Goal: Task Accomplishment & Management: Complete application form

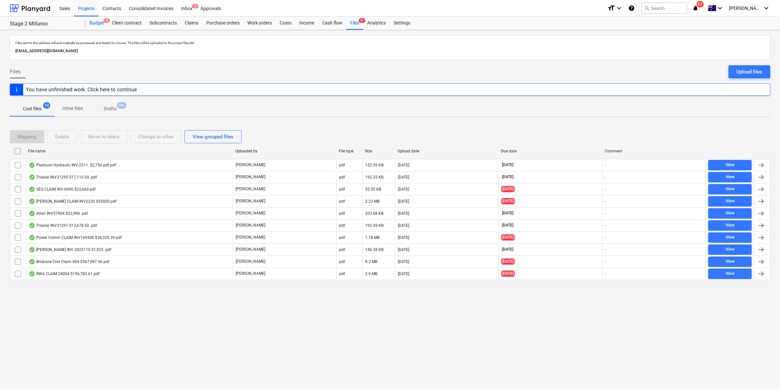
click at [100, 25] on div "Budget 8" at bounding box center [96, 23] width 23 height 13
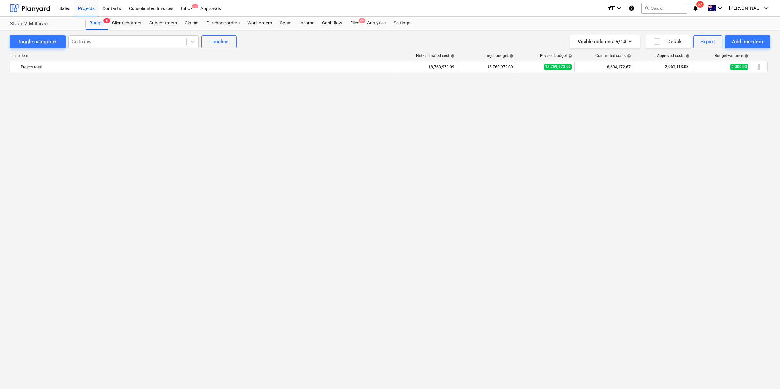
scroll to position [582, 0]
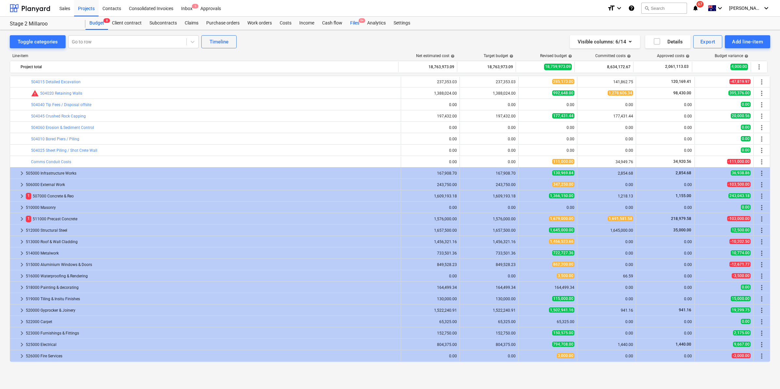
click at [359, 25] on div "Files 9+" at bounding box center [354, 23] width 17 height 13
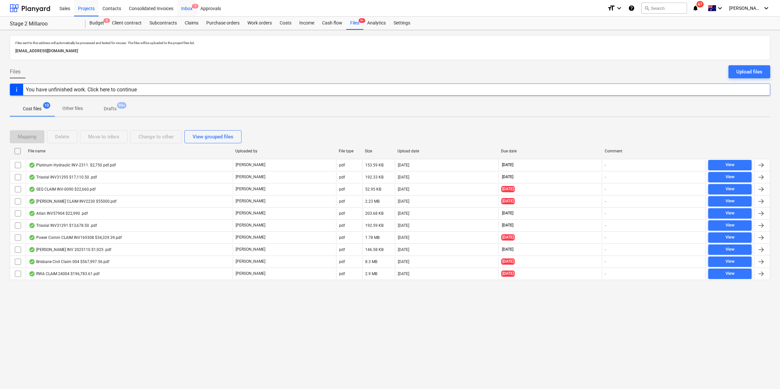
click at [188, 8] on div "Inbox 5" at bounding box center [186, 8] width 19 height 17
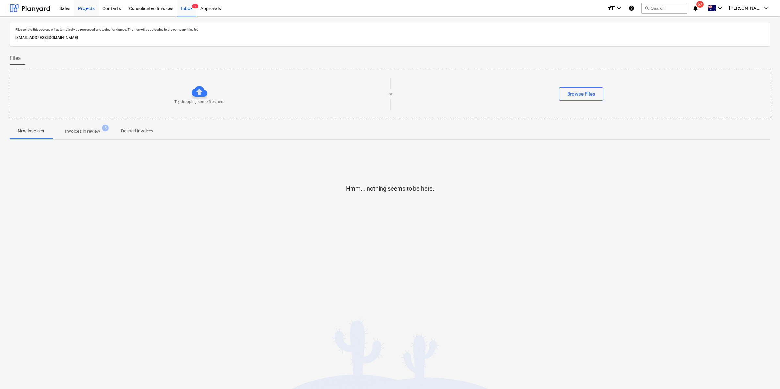
click at [84, 9] on div "Projects" at bounding box center [86, 8] width 24 height 17
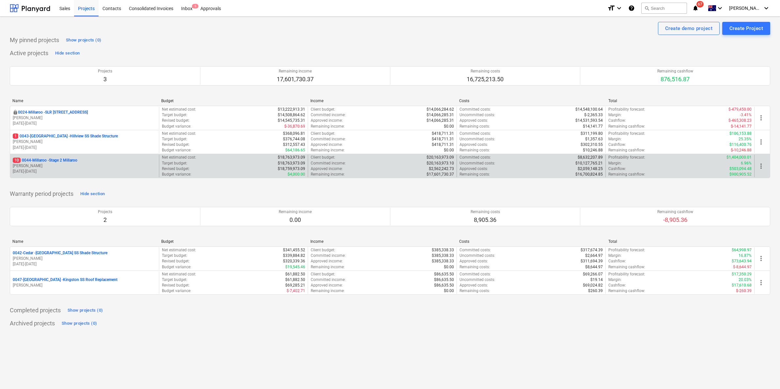
click at [66, 160] on p "10 0044-Millaroo - Stage 2 Millaroo" at bounding box center [45, 161] width 65 height 6
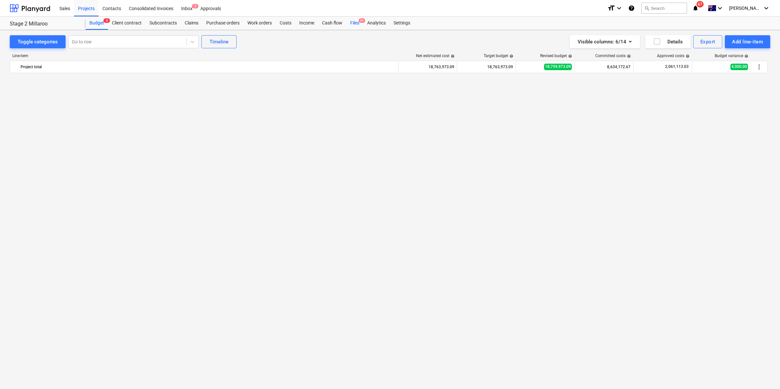
scroll to position [582, 0]
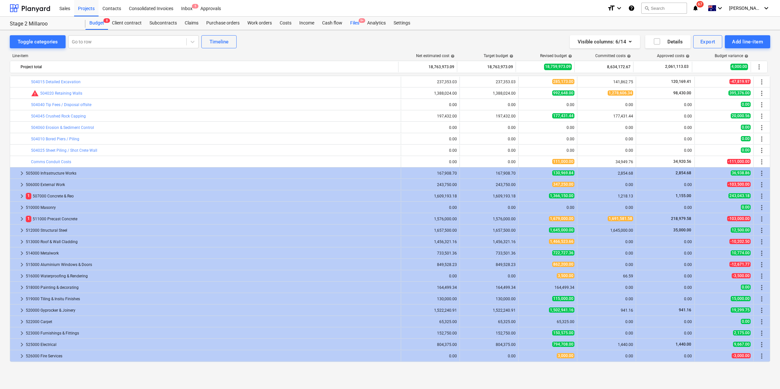
click at [350, 21] on div "Files 9+" at bounding box center [354, 23] width 17 height 13
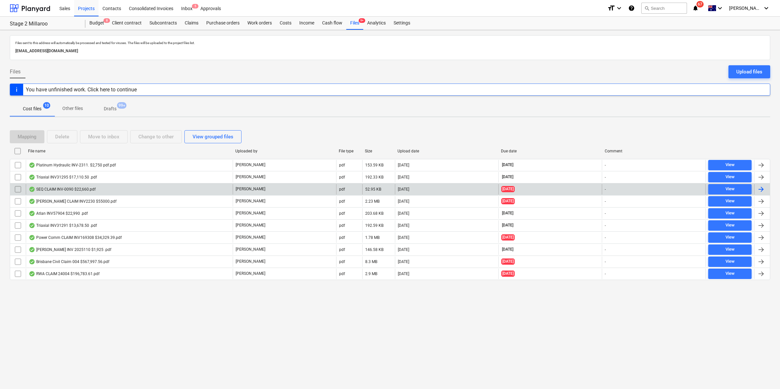
click at [64, 190] on div "SEQ CLAIM INV-0090 $22,660.pdf" at bounding box center [62, 189] width 67 height 5
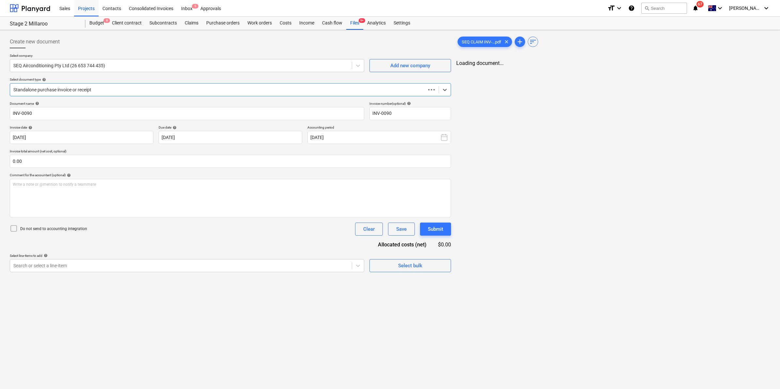
type input "INV-0090"
type input "[DATE]"
click at [353, 24] on div "Files 9+" at bounding box center [354, 23] width 17 height 13
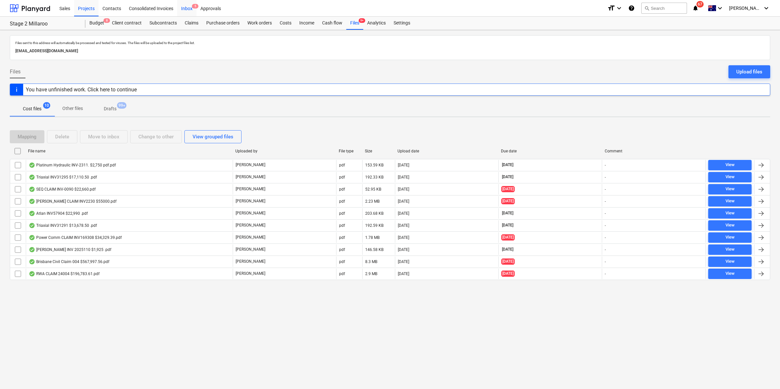
click at [184, 7] on div "Inbox 5" at bounding box center [186, 8] width 19 height 17
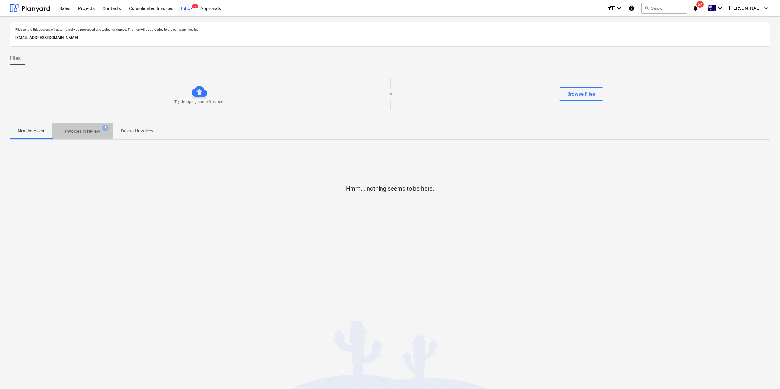
click at [84, 127] on span "Invoices in review 5" at bounding box center [82, 131] width 61 height 12
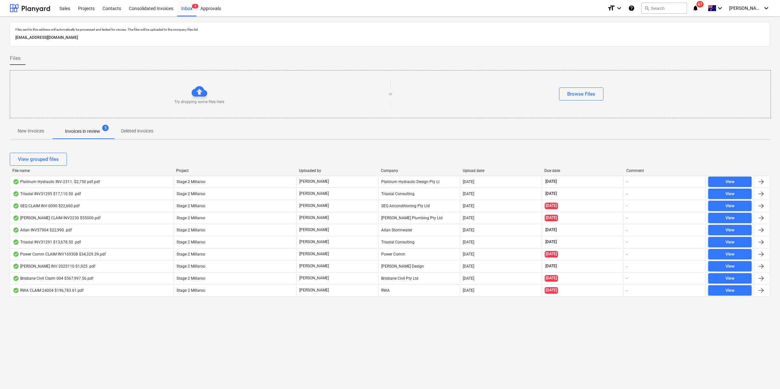
click at [41, 133] on p "New invoices" at bounding box center [31, 131] width 26 height 7
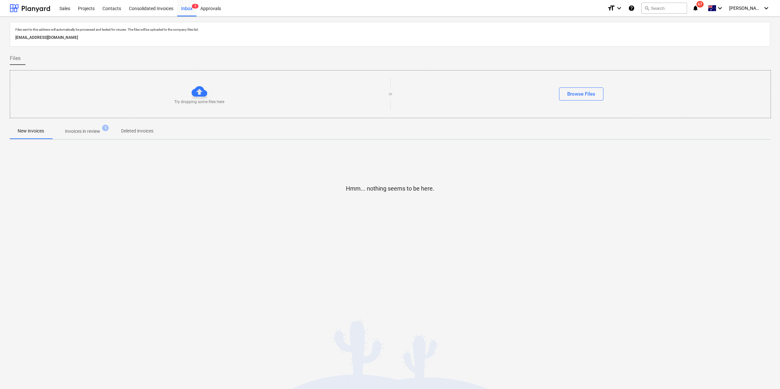
click at [90, 131] on p "Invoices in review" at bounding box center [82, 131] width 35 height 7
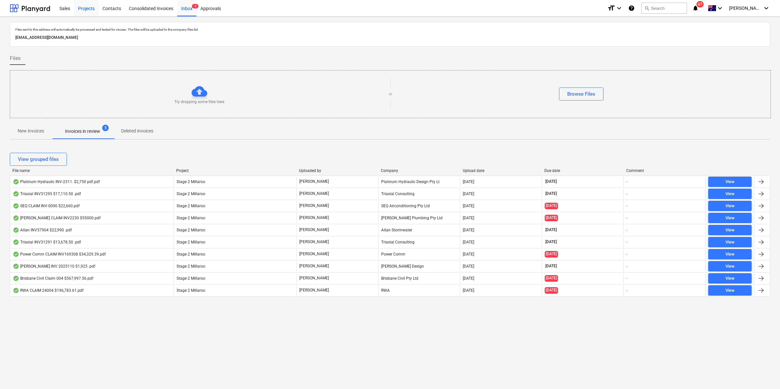
click at [77, 6] on div "Projects" at bounding box center [86, 8] width 24 height 17
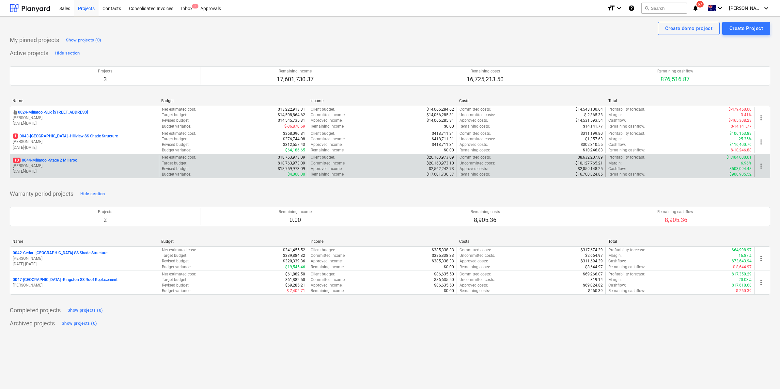
click at [47, 161] on p "10 0044-Millaroo - Stage 2 Millaroo" at bounding box center [45, 161] width 65 height 6
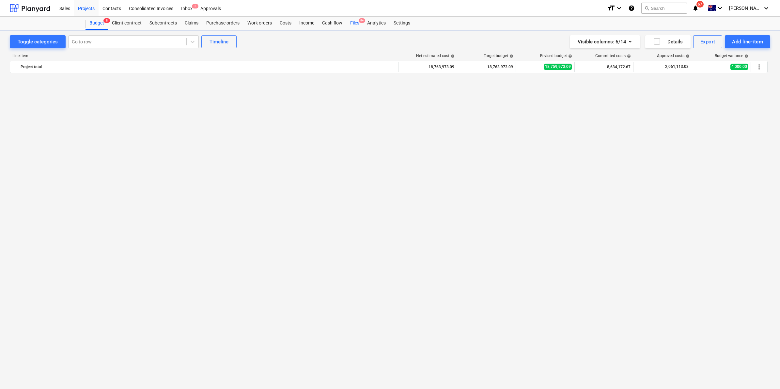
scroll to position [582, 0]
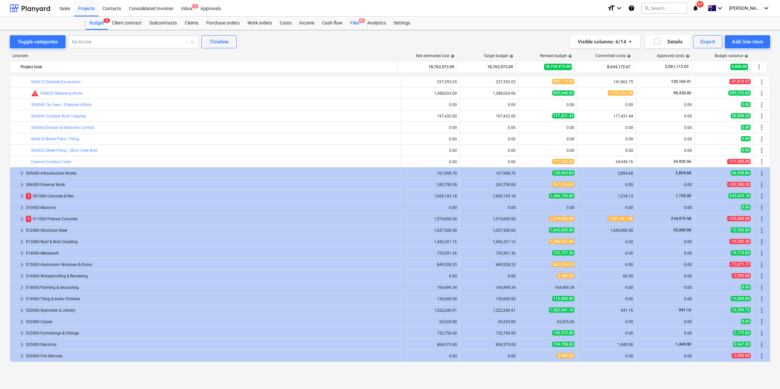
click at [351, 21] on div "Files 9+" at bounding box center [354, 23] width 17 height 13
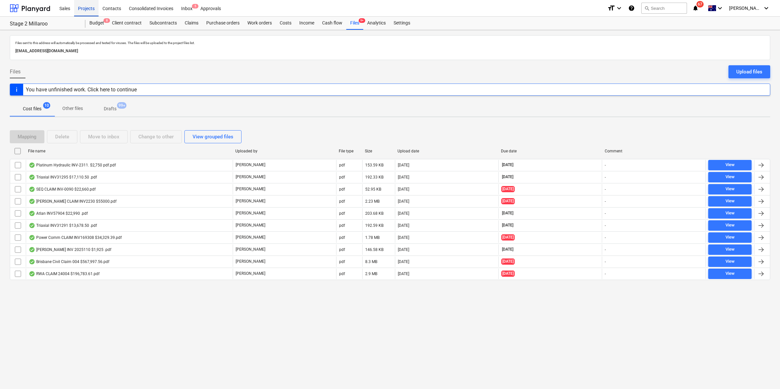
click at [80, 7] on div "Projects" at bounding box center [86, 8] width 24 height 17
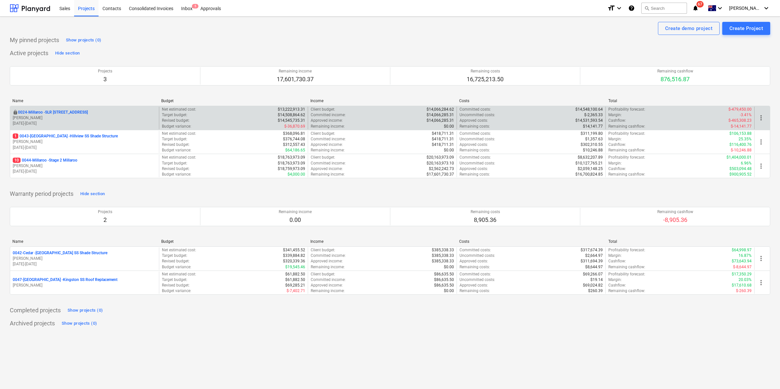
click at [43, 113] on p "0024-Millaroo - SLR [STREET_ADDRESS]" at bounding box center [53, 113] width 70 height 6
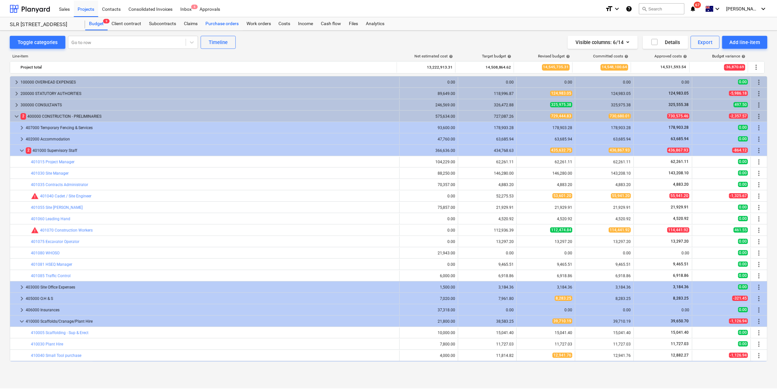
scroll to position [54, 0]
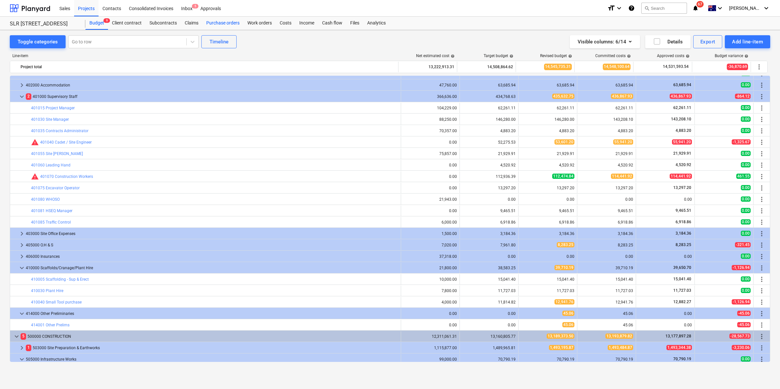
click at [230, 18] on div "Purchase orders" at bounding box center [222, 23] width 41 height 13
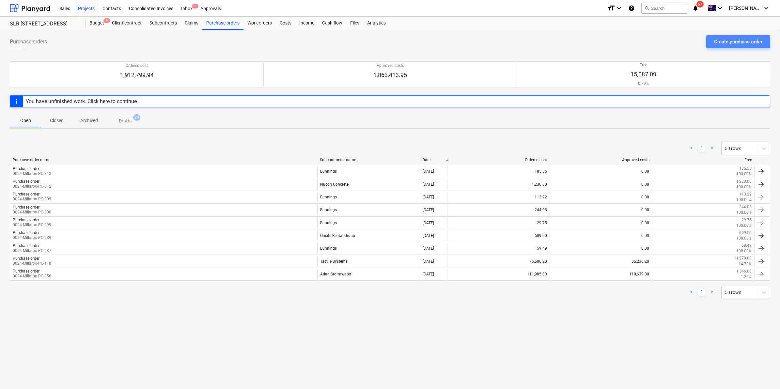
click at [725, 41] on div "Create purchase order" at bounding box center [738, 42] width 48 height 8
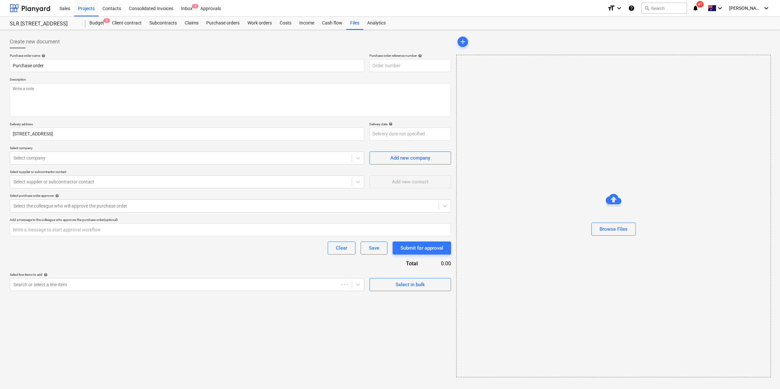
type textarea "x"
type input "0024-Millaroo-PO-314"
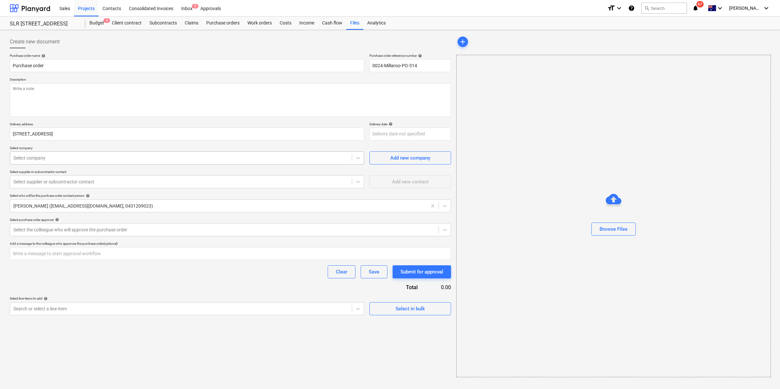
click at [47, 152] on div "Select company" at bounding box center [187, 157] width 354 height 13
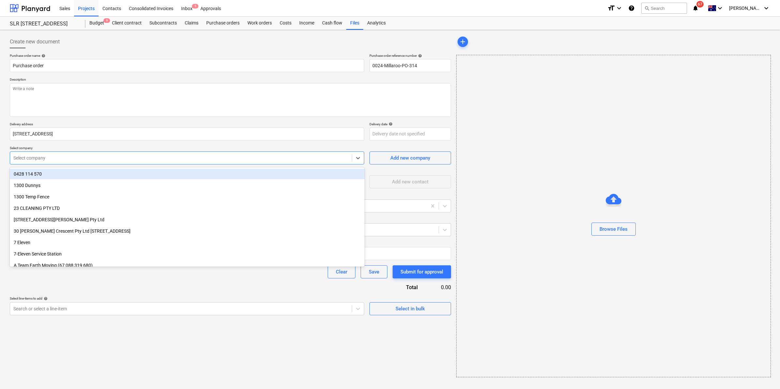
type textarea "x"
type input "b"
type textarea "x"
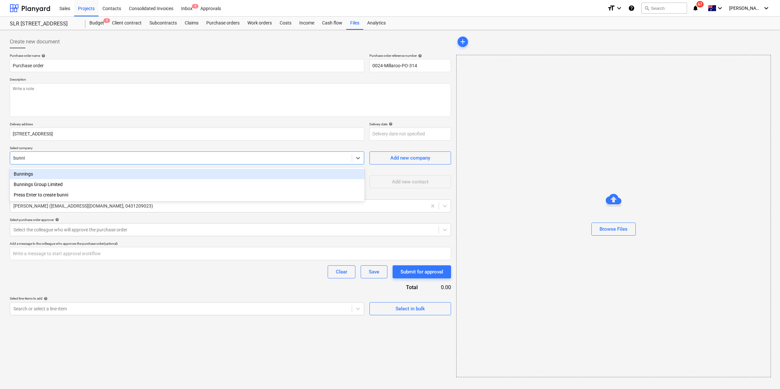
type input "bunnin"
type textarea "x"
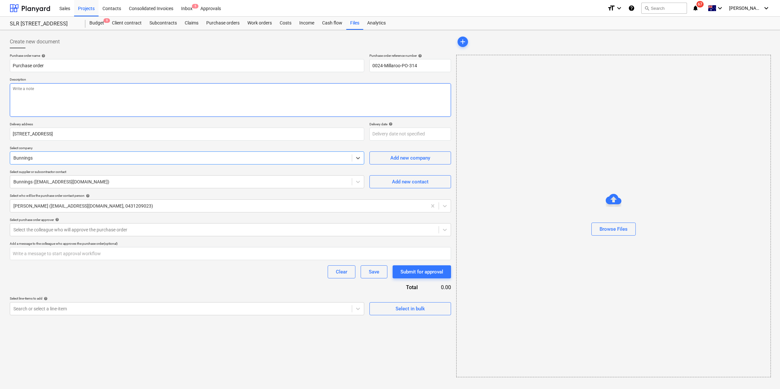
click at [200, 98] on textarea at bounding box center [230, 100] width 441 height 34
type textarea "x"
type textarea "F"
type textarea "x"
type textarea "Fi"
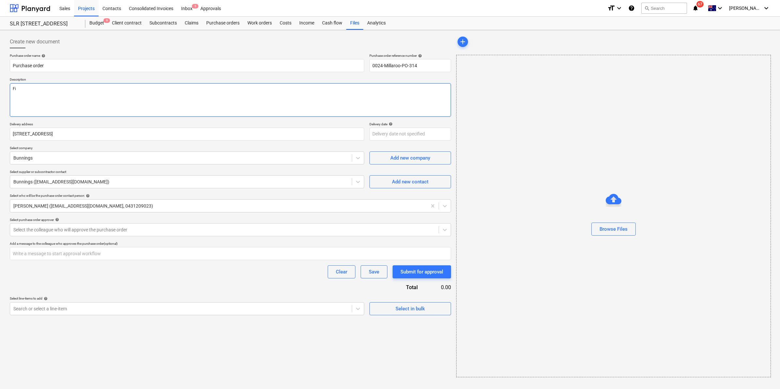
type textarea "x"
type textarea "Fix"
type textarea "x"
type textarea "Fix"
type textarea "x"
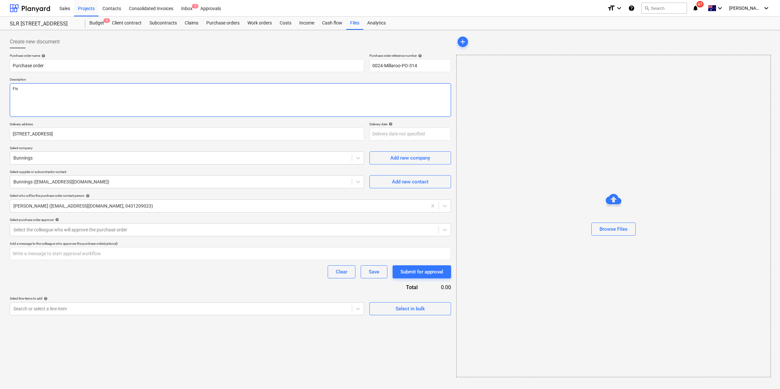
type textarea "Fix r"
type textarea "x"
type textarea "Fix ro"
type textarea "x"
type textarea "Fix roo"
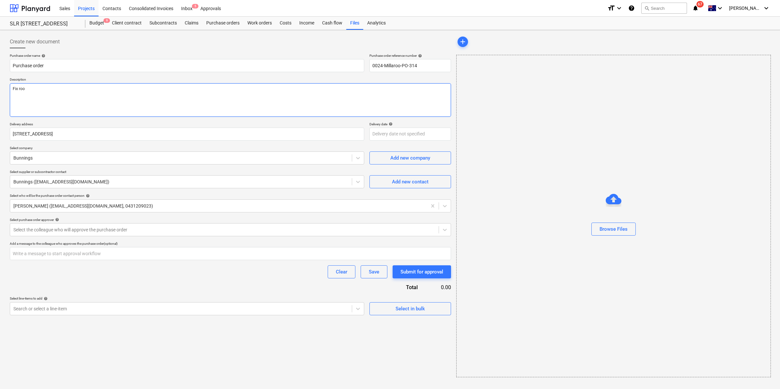
type textarea "x"
type textarea "Fix roof"
type textarea "x"
type textarea "Fix roof"
click at [73, 254] on input "text" at bounding box center [230, 253] width 441 height 13
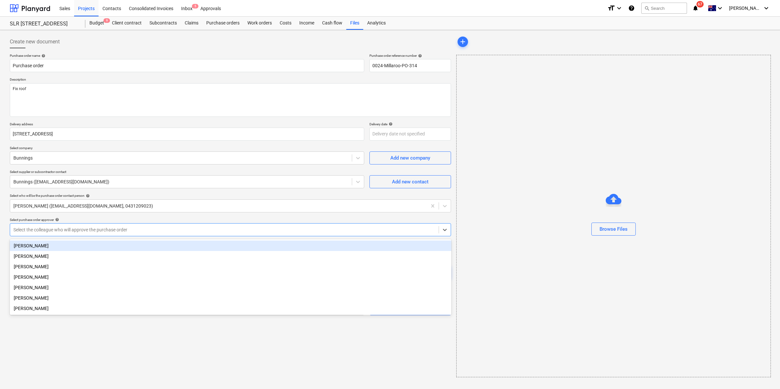
click at [75, 229] on div at bounding box center [224, 229] width 422 height 7
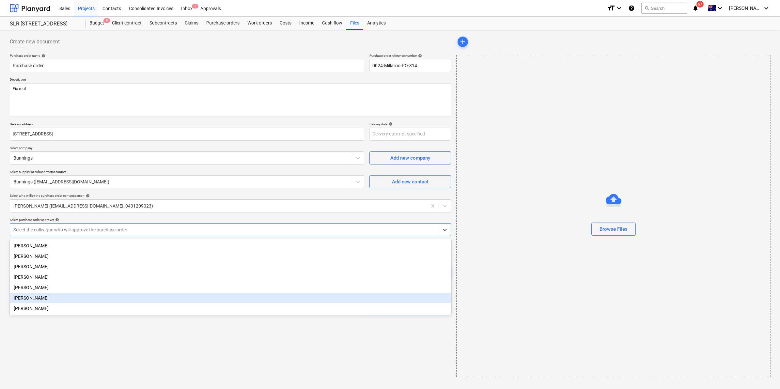
click at [42, 302] on div "[PERSON_NAME]" at bounding box center [230, 298] width 441 height 10
type textarea "x"
click at [34, 357] on div "Create new document Purchase order name help Purchase order Purchase order refe…" at bounding box center [230, 206] width 446 height 347
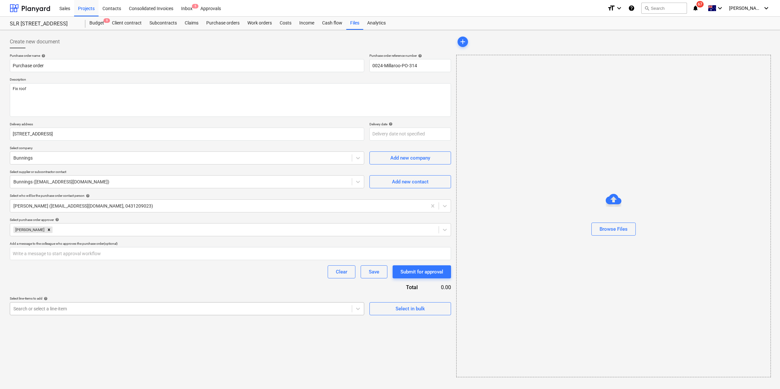
click at [62, 312] on div at bounding box center [180, 308] width 335 height 7
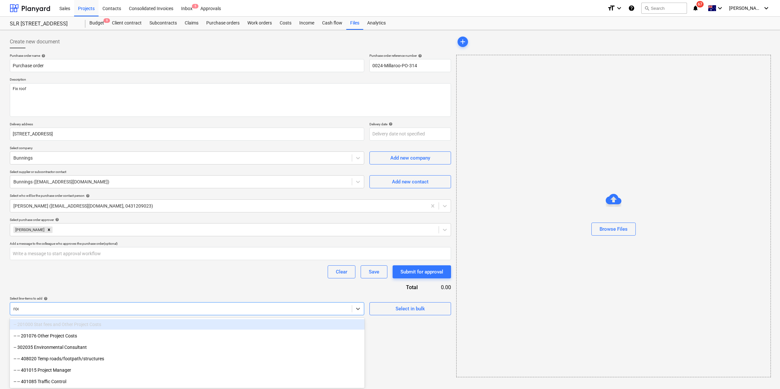
type input "roof"
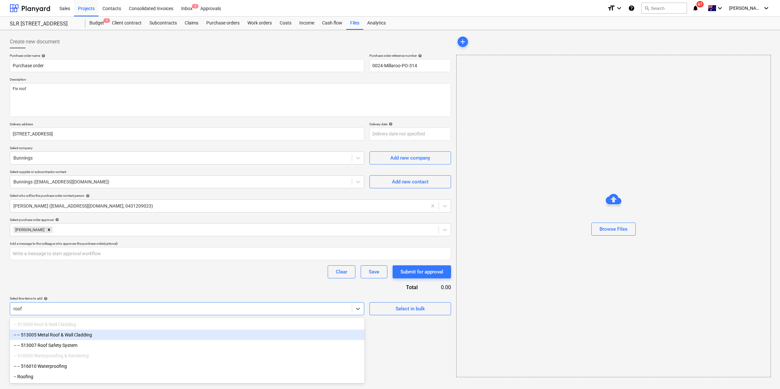
click at [89, 335] on div "-- -- 513005 Metal Roof & Wall Cladding" at bounding box center [187, 334] width 355 height 10
type textarea "x"
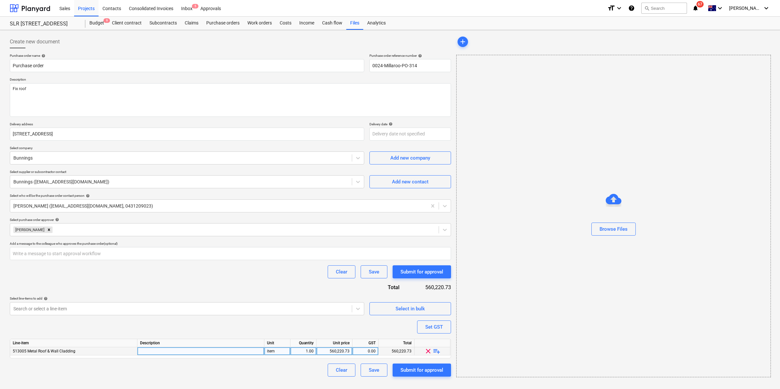
click at [435, 351] on span "playlist_add" at bounding box center [437, 351] width 8 height 8
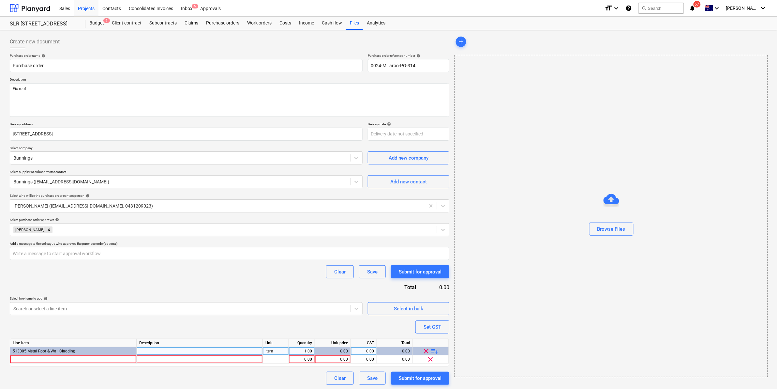
click at [435, 351] on span "playlist_add" at bounding box center [435, 351] width 8 height 8
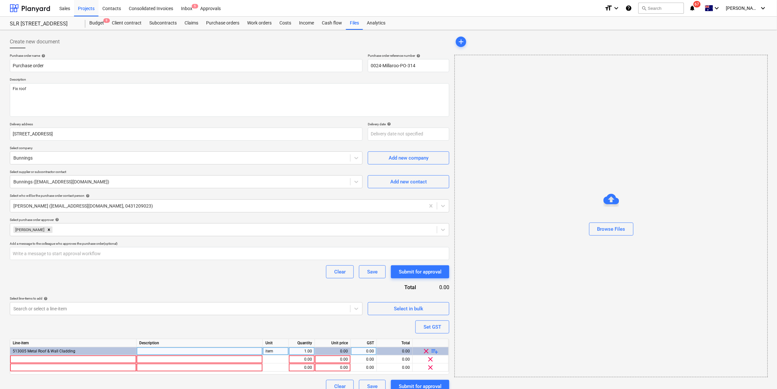
click at [435, 351] on span "playlist_add" at bounding box center [435, 351] width 8 height 8
type textarea "x"
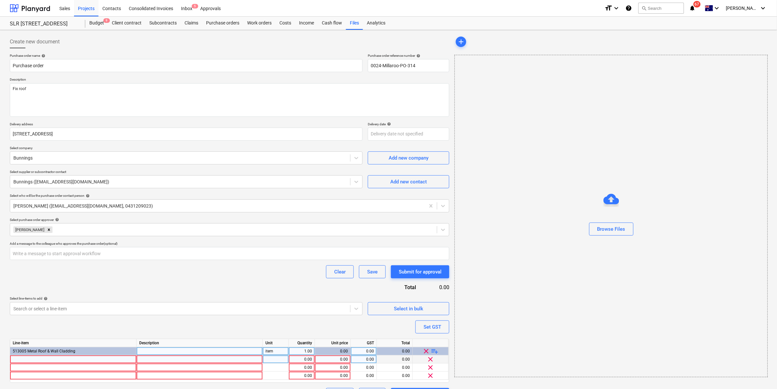
click at [99, 357] on div at bounding box center [73, 359] width 127 height 8
type input "Cleaner Calcium Lime Rust"
type textarea "x"
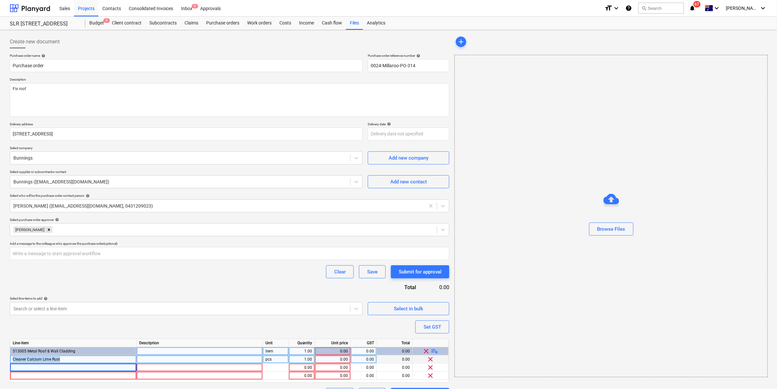
drag, startPoint x: 68, startPoint y: 360, endPoint x: 12, endPoint y: 359, distance: 56.1
click at [12, 359] on div "Cleaner Calcium Lime Rust" at bounding box center [73, 359] width 127 height 8
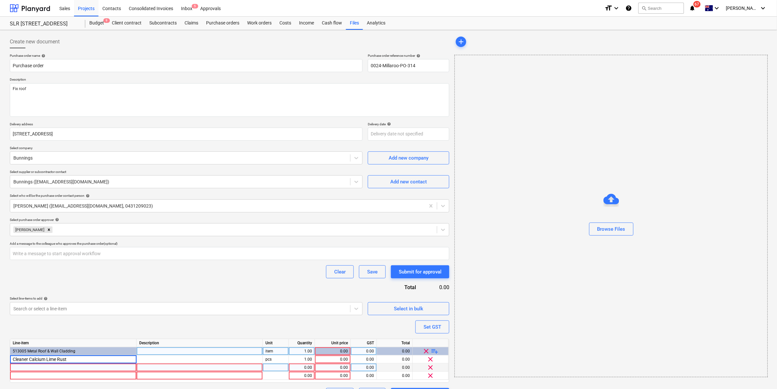
click at [20, 366] on div at bounding box center [73, 367] width 127 height 8
type input "Cleaner Calcium Lime Rust"
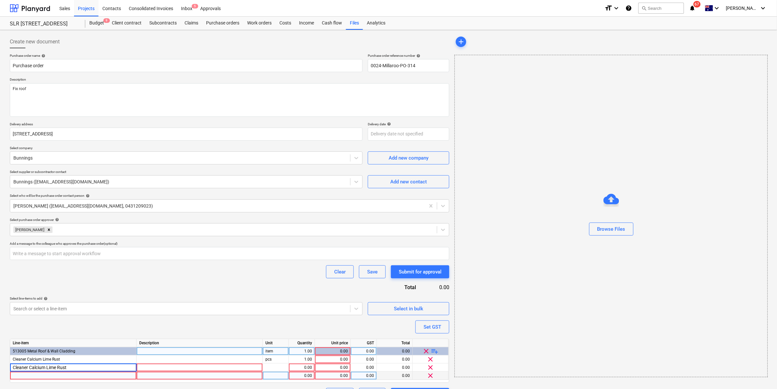
type textarea "x"
click at [60, 377] on div at bounding box center [73, 376] width 127 height 8
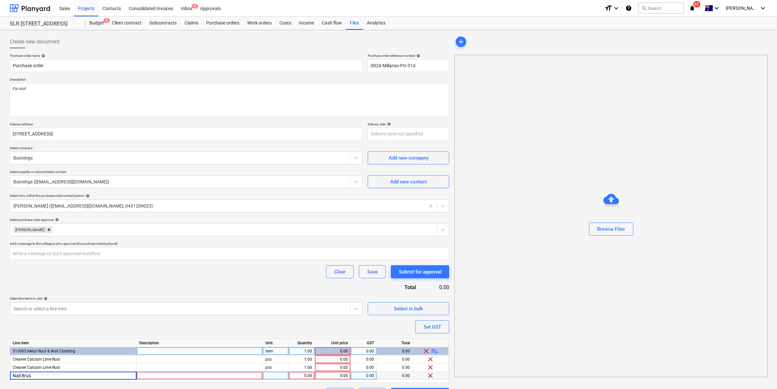
type input "Nail Brush"
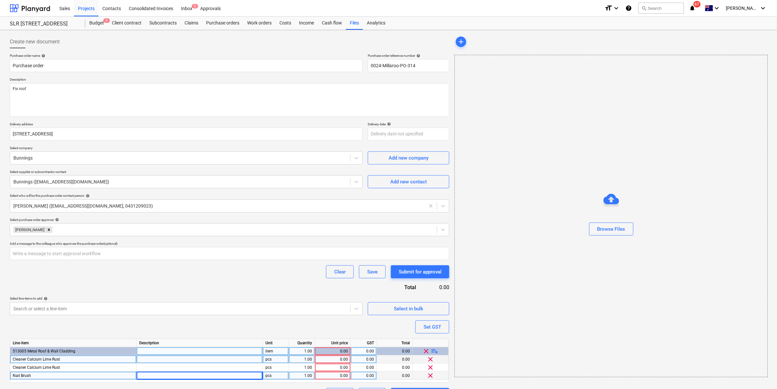
type textarea "x"
click at [339, 360] on div "0.00" at bounding box center [333, 359] width 30 height 8
type input "13.9"
type textarea "x"
type input "13.94"
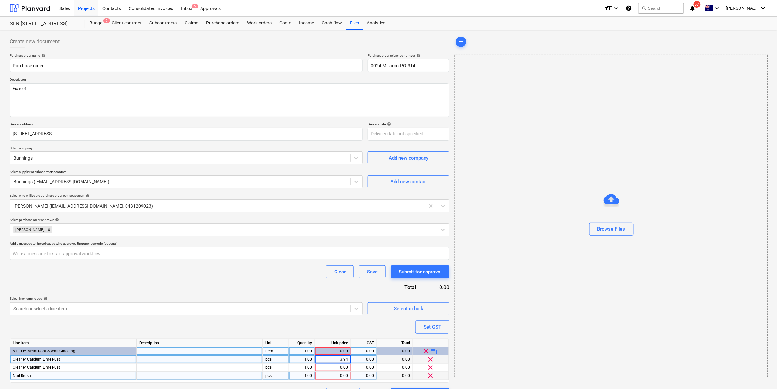
type textarea "x"
type input "13.94"
type textarea "x"
type input "13.94"
type textarea "x"
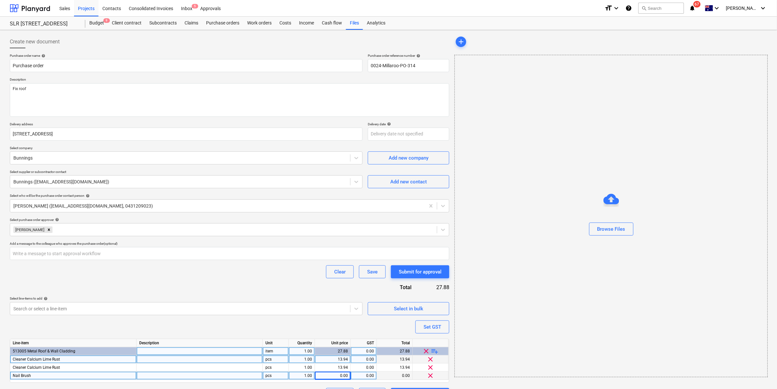
click at [343, 375] on div "0.00" at bounding box center [333, 376] width 30 height 8
type input "3.17"
click at [268, 287] on div "Purchase order name help Purchase order Purchase order reference number help 00…" at bounding box center [230, 226] width 440 height 347
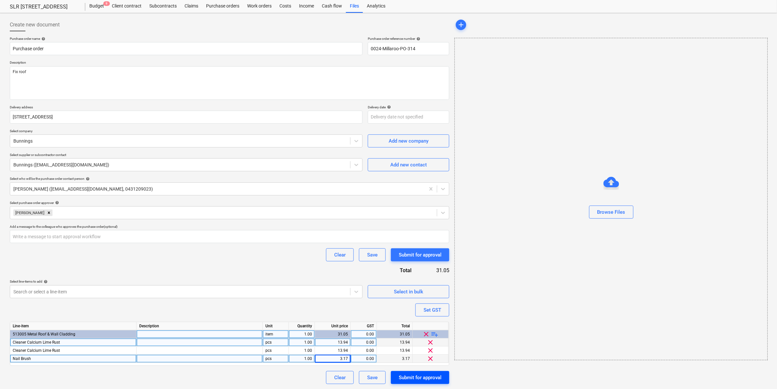
click at [421, 374] on div "Submit for approval" at bounding box center [420, 377] width 43 height 8
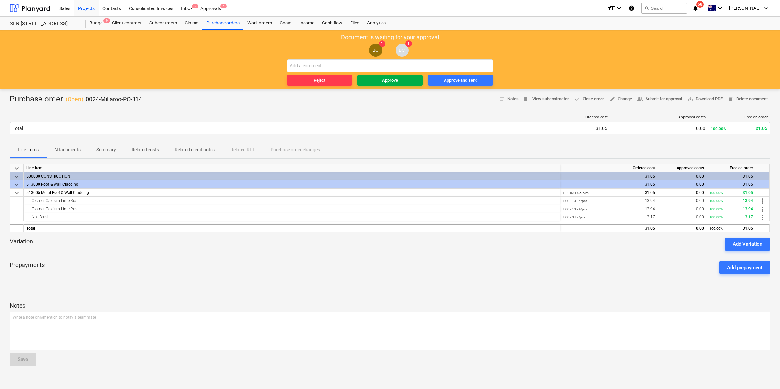
click at [388, 77] on div "Approve" at bounding box center [390, 81] width 16 height 8
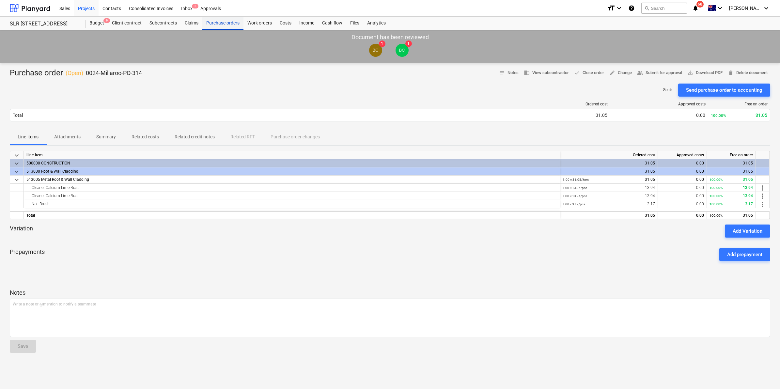
click at [225, 22] on div "Purchase orders" at bounding box center [222, 23] width 41 height 13
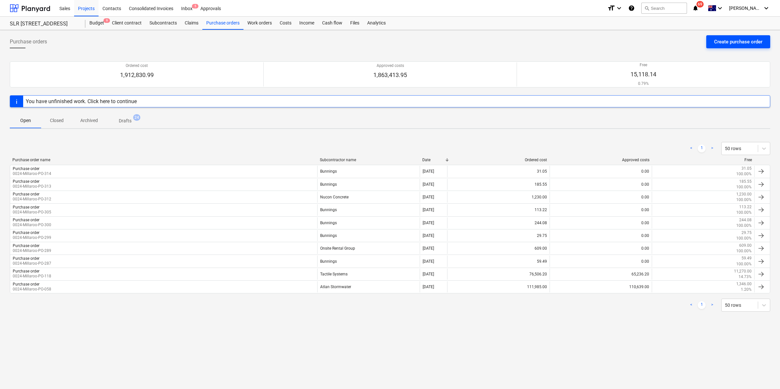
click at [726, 44] on div "Create purchase order" at bounding box center [738, 42] width 48 height 8
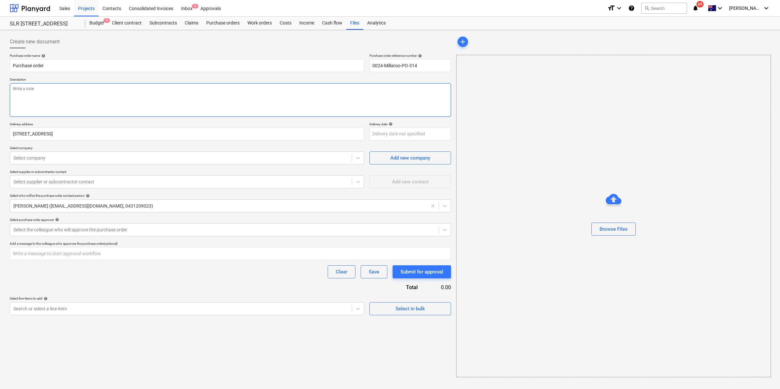
click at [132, 95] on textarea at bounding box center [230, 100] width 441 height 34
type textarea "x"
type textarea "F"
type textarea "x"
type textarea "Fi"
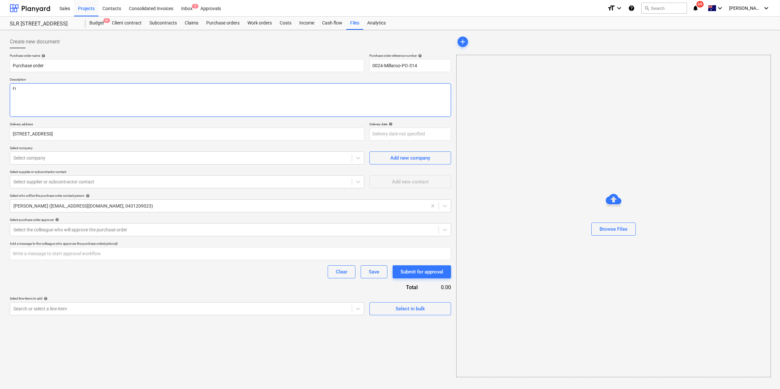
type textarea "x"
type textarea "Fix"
type textarea "x"
type textarea "Fix"
type textarea "x"
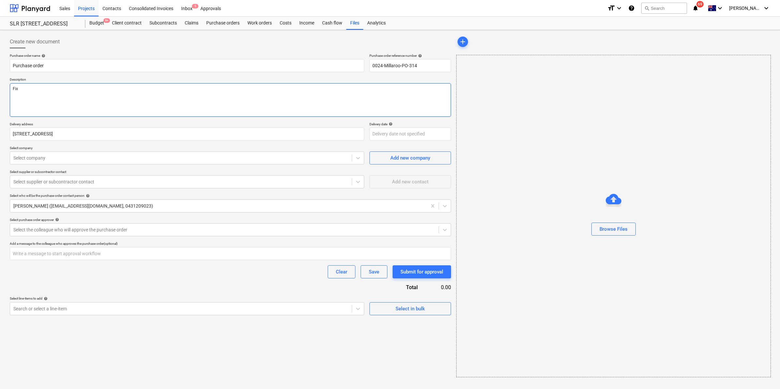
type textarea "Fix r"
type textarea "x"
type textarea "Fix ro"
type textarea "x"
type textarea "Fix roo"
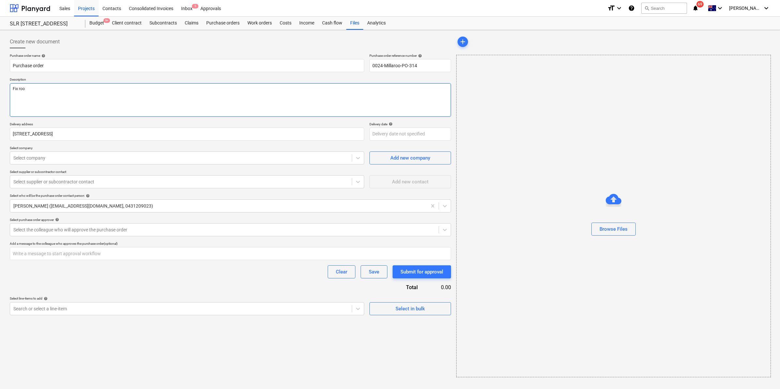
type textarea "x"
type textarea "Fix roof"
type textarea "x"
type textarea "Fix roof"
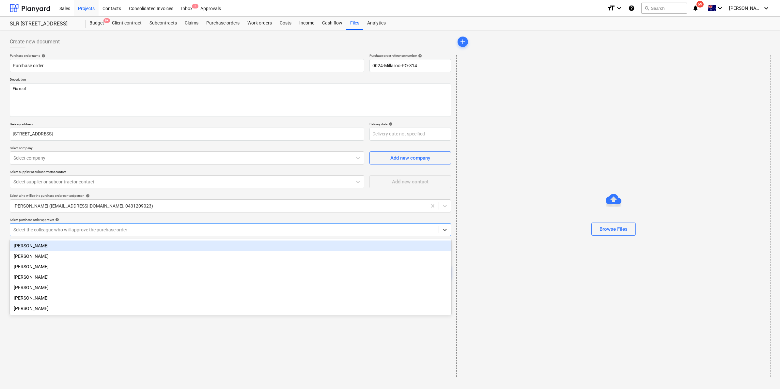
click at [121, 234] on div "Select the colleague who will approve the purchase order" at bounding box center [224, 229] width 428 height 9
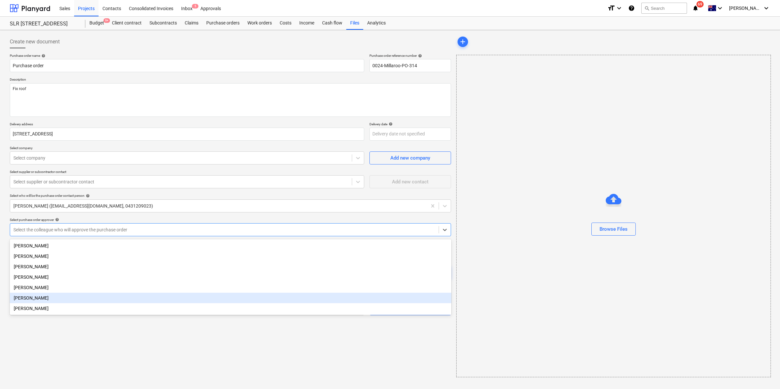
click at [35, 300] on div "[PERSON_NAME]" at bounding box center [230, 298] width 441 height 10
type textarea "x"
click at [52, 332] on div "Create new document Purchase order name help Purchase order Purchase order refe…" at bounding box center [230, 206] width 446 height 347
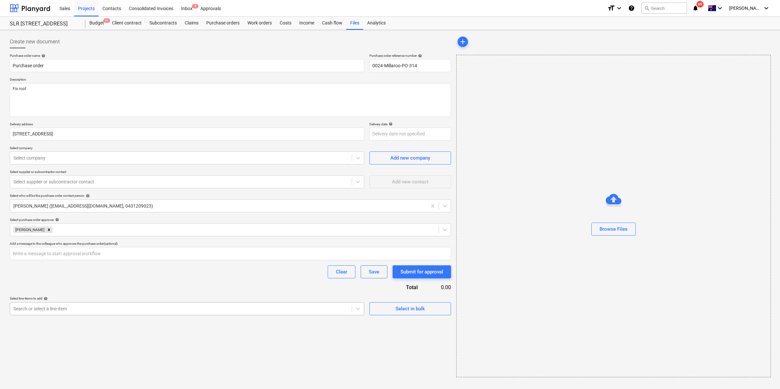
click at [47, 304] on div "Search or select a line-item" at bounding box center [181, 308] width 342 height 9
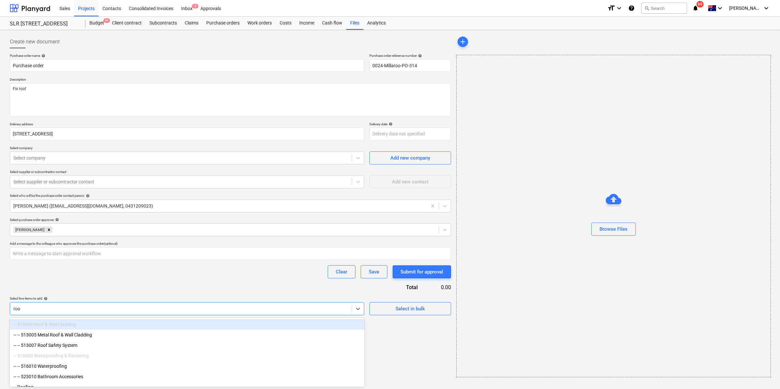
type input "roof"
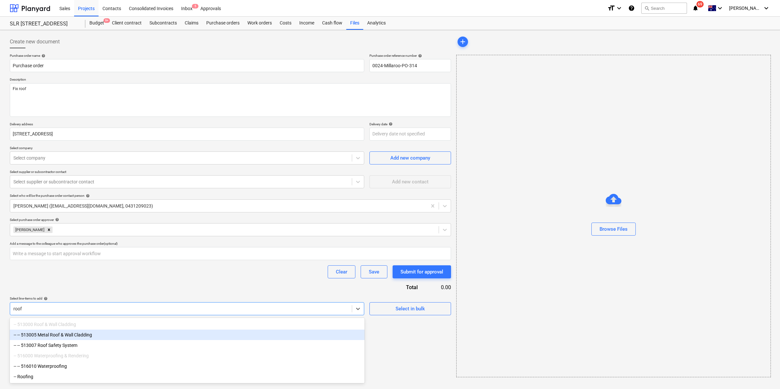
click at [69, 335] on div "-- -- 513005 Metal Roof & Wall Cladding" at bounding box center [187, 334] width 355 height 10
type textarea "x"
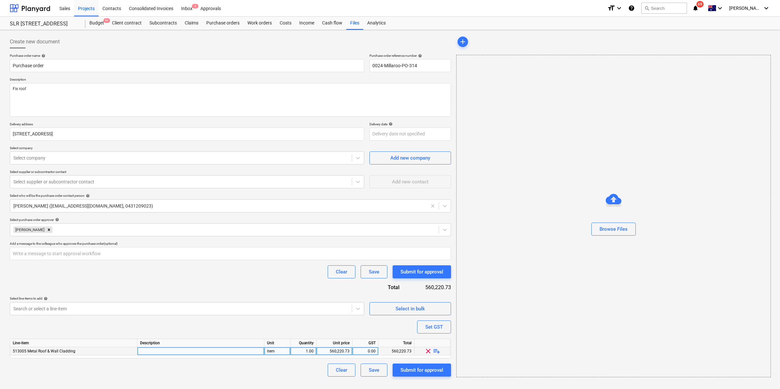
click at [436, 351] on span "playlist_add" at bounding box center [437, 351] width 8 height 8
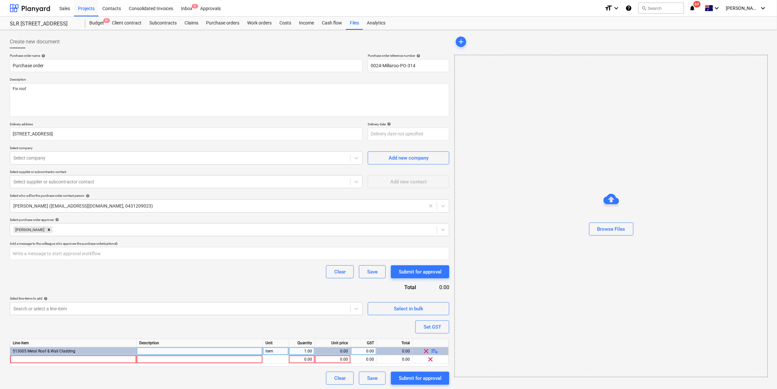
click at [436, 351] on span "playlist_add" at bounding box center [435, 351] width 8 height 8
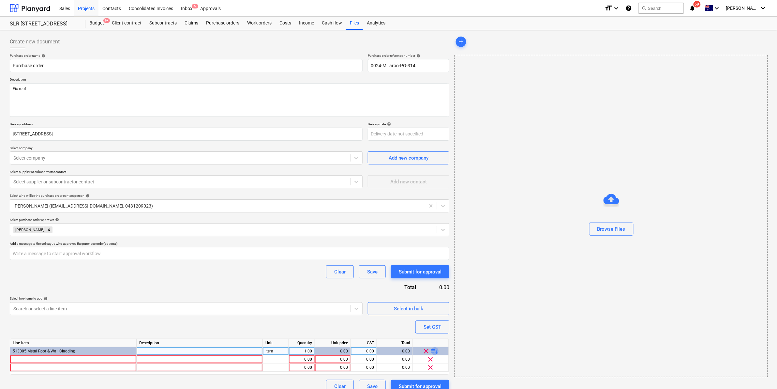
click at [436, 351] on span "playlist_add" at bounding box center [435, 351] width 8 height 8
type textarea "x"
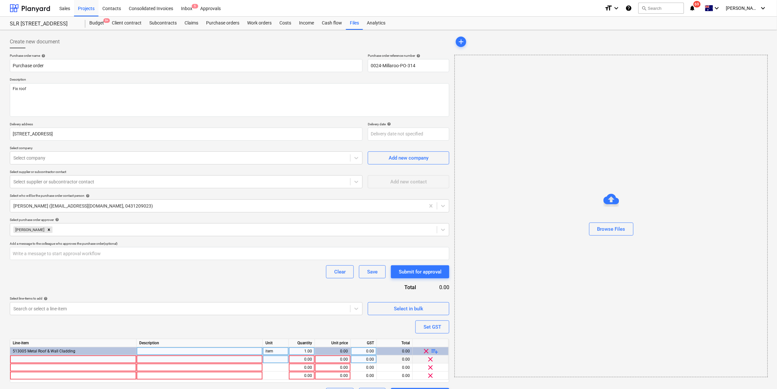
click at [40, 357] on div at bounding box center [73, 359] width 127 height 8
type input "Sponge melamine mr [PERSON_NAME]"
type textarea "x"
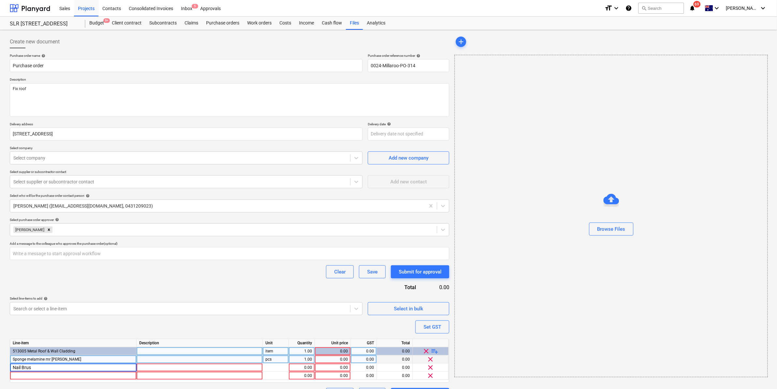
type input "Nail Brush"
type textarea "x"
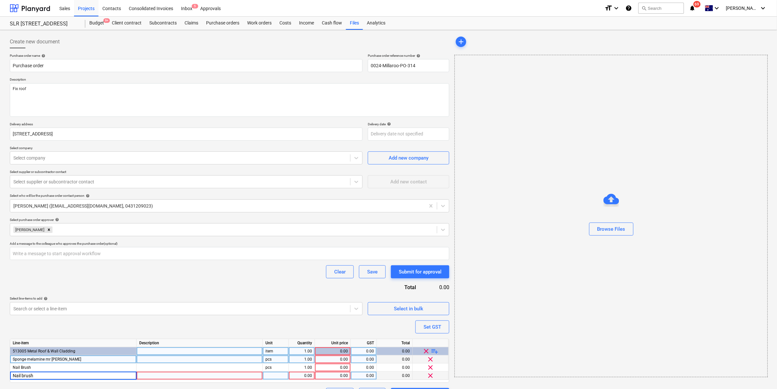
click at [23, 374] on input "Nail brush" at bounding box center [73, 376] width 126 height 8
type input "Nail Brush"
click at [436, 352] on span "playlist_add" at bounding box center [435, 351] width 8 height 8
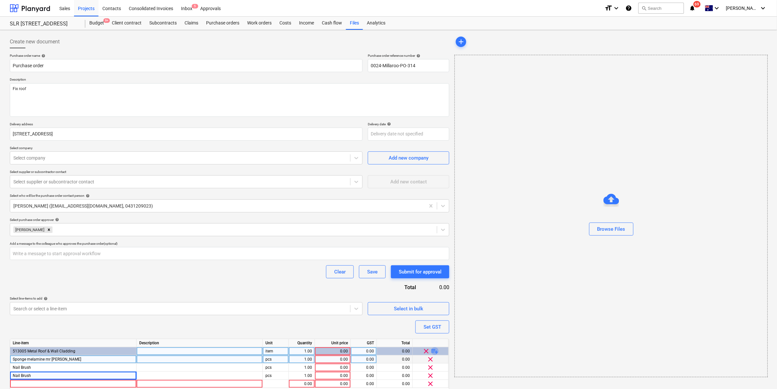
click at [436, 352] on span "playlist_add" at bounding box center [435, 351] width 8 height 8
type textarea "x"
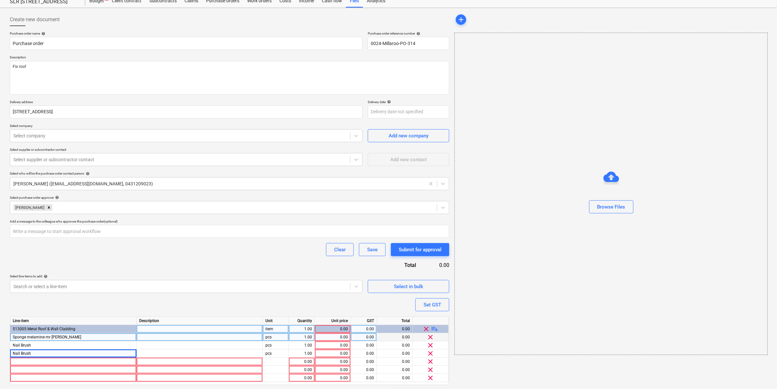
scroll to position [41, 0]
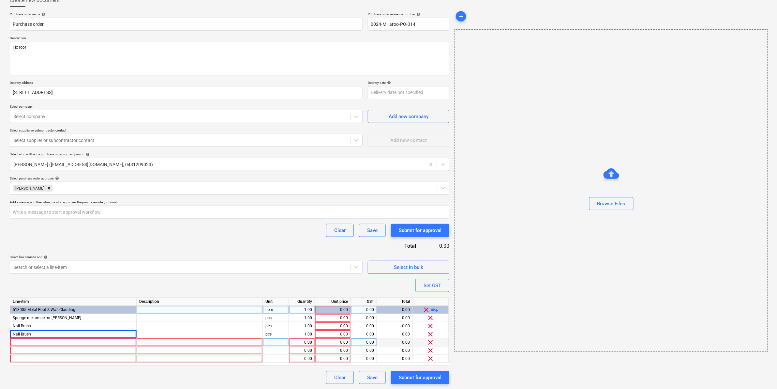
click at [35, 342] on div at bounding box center [73, 342] width 127 height 8
type input "Jif"
type textarea "x"
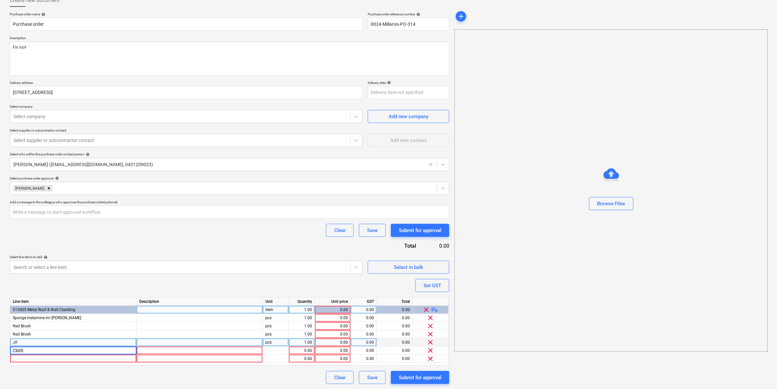
type input "Cloths"
type textarea "x"
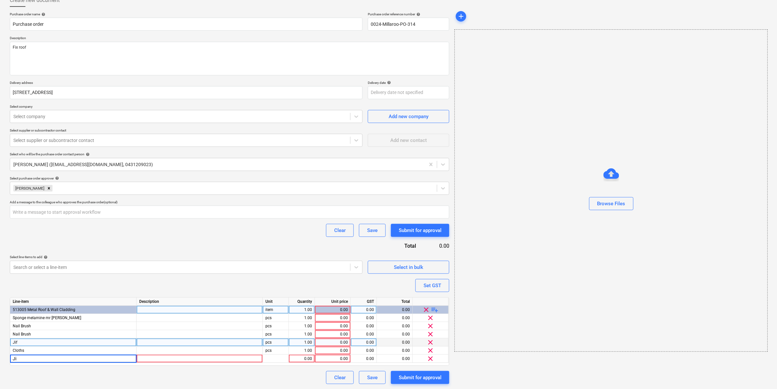
type input "Jif"
click at [436, 308] on span "playlist_add" at bounding box center [435, 310] width 8 height 8
type textarea "x"
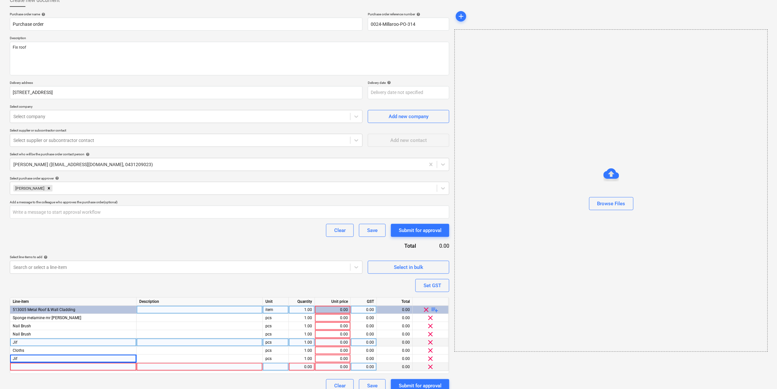
click at [32, 367] on div at bounding box center [73, 367] width 127 height 8
type input "Calcium cleaner"
click at [237, 343] on div at bounding box center [200, 342] width 126 height 8
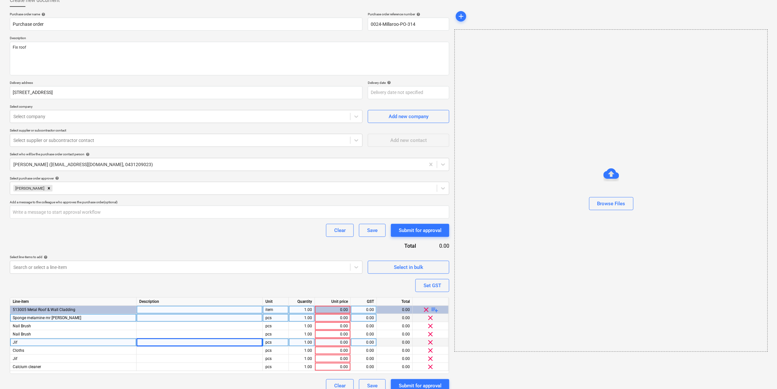
type textarea "x"
click at [338, 318] on div "0.00" at bounding box center [333, 318] width 30 height 8
type input "4.5"
type textarea "x"
type input "4.53"
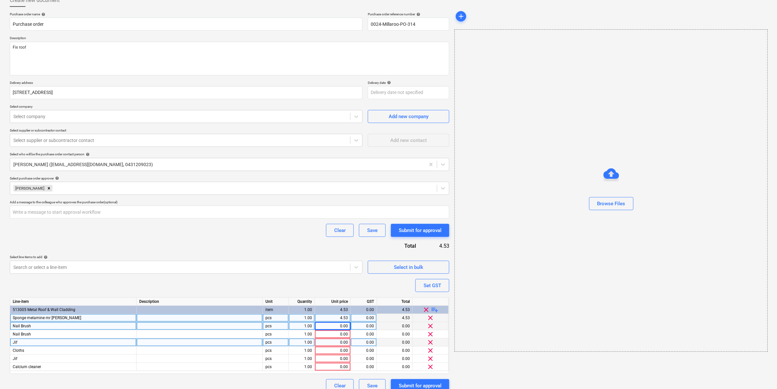
type textarea "x"
click at [338, 326] on div "0.00" at bounding box center [333, 326] width 30 height 8
type input "3"
type textarea "x"
type input "3.17"
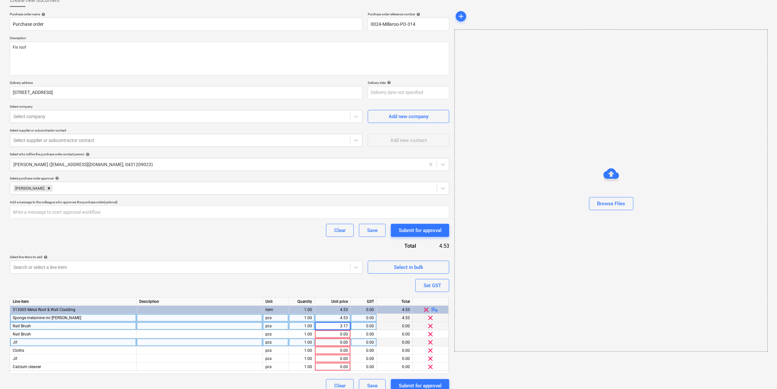
type textarea "x"
type input "3.17"
click at [342, 340] on div "0.00" at bounding box center [333, 342] width 30 height 8
type textarea "x"
type input "11.18"
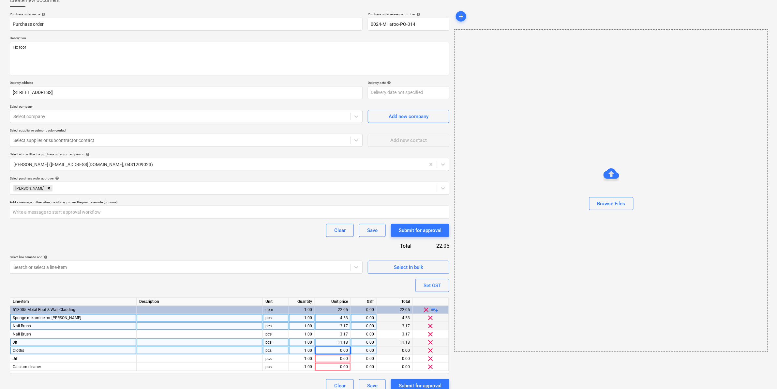
type textarea "x"
click at [343, 351] on div "0.00" at bounding box center [333, 350] width 30 height 8
type input "7"
type textarea "x"
type input "7.27"
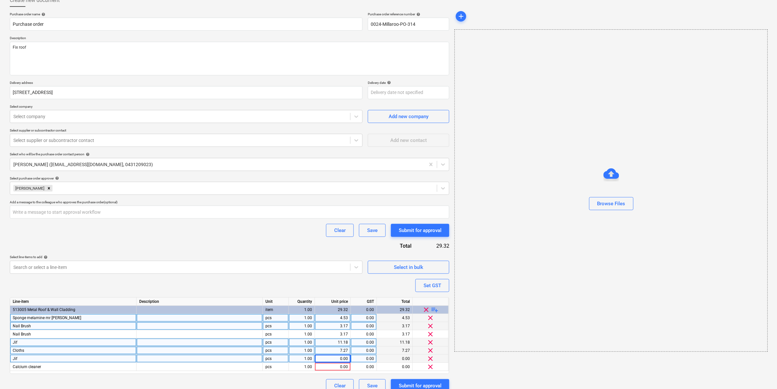
type textarea "x"
click at [340, 358] on div "0.00" at bounding box center [333, 359] width 30 height 8
type input "11.1"
type textarea "x"
type input "11.18"
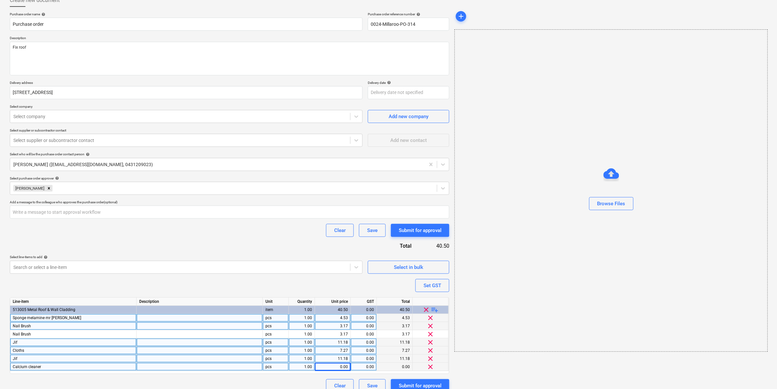
type textarea "x"
click at [341, 364] on div "0.00" at bounding box center [333, 367] width 30 height 8
type input "12.68"
click at [425, 289] on div "Set GST" at bounding box center [433, 285] width 18 height 8
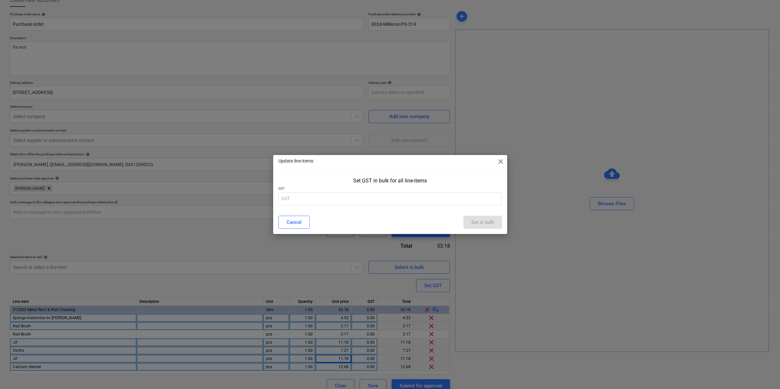
type textarea "x"
click at [315, 199] on input "text" at bounding box center [389, 198] width 223 height 13
type input "10"
click at [483, 216] on button "Set in bulk" at bounding box center [482, 222] width 38 height 13
type textarea "x"
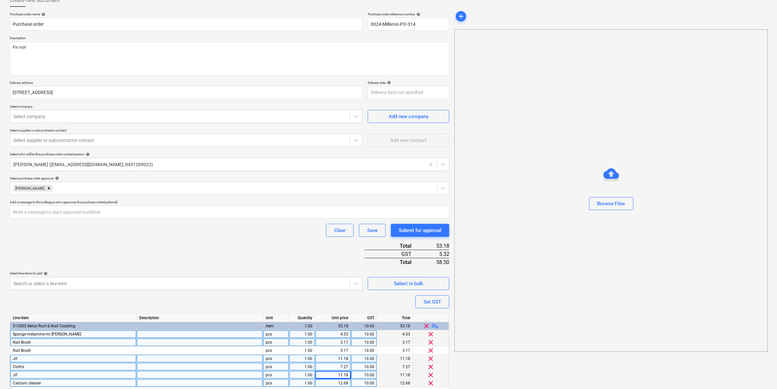
scroll to position [65, 0]
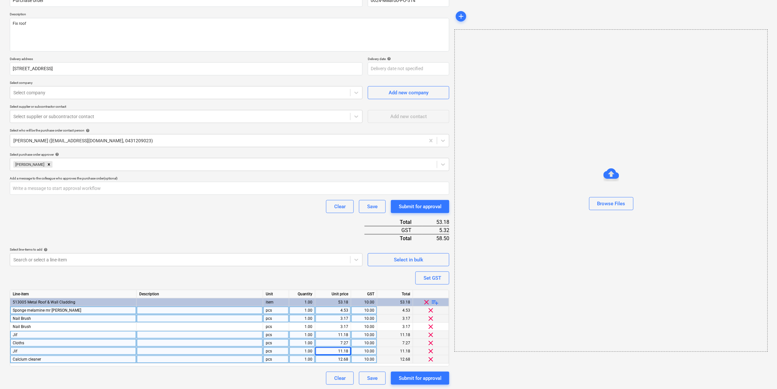
click at [350, 309] on div "4.53" at bounding box center [333, 310] width 36 height 8
click at [349, 309] on input "4.53" at bounding box center [333, 310] width 36 height 8
click at [347, 310] on input "4.53" at bounding box center [333, 310] width 36 height 8
click at [348, 309] on input "4.53" at bounding box center [333, 310] width 36 height 8
type input "4.54"
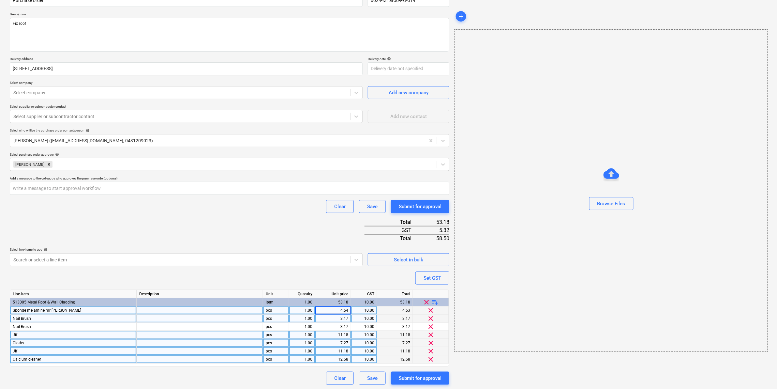
type textarea "x"
click at [348, 309] on div "4.54" at bounding box center [333, 310] width 36 height 8
click at [348, 309] on input "4.54" at bounding box center [333, 310] width 36 height 8
type input "4.53"
click at [417, 374] on div "Submit for approval" at bounding box center [420, 378] width 43 height 8
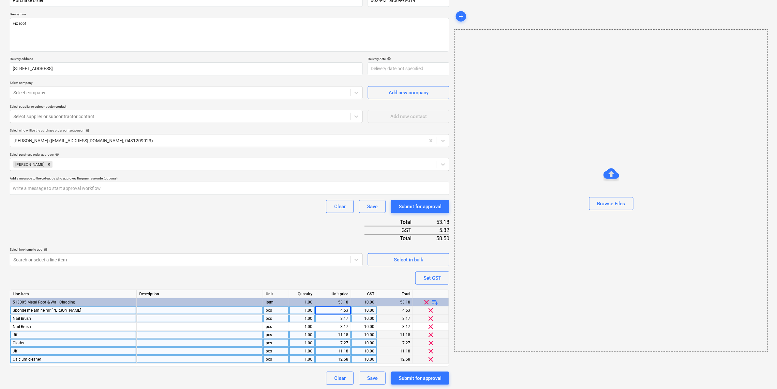
type textarea "x"
click at [74, 97] on div "Select company" at bounding box center [180, 92] width 340 height 9
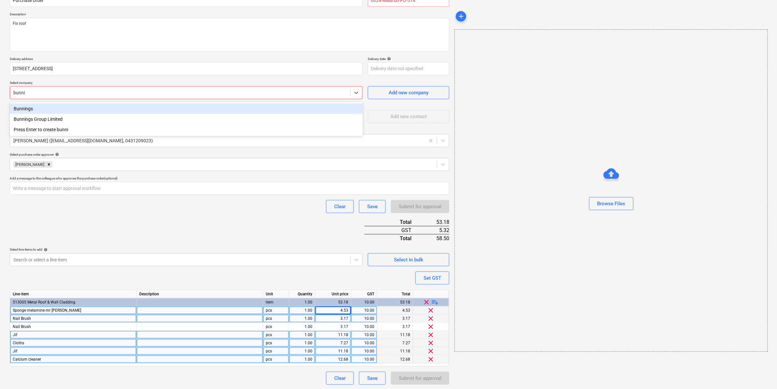
type input "bunnin"
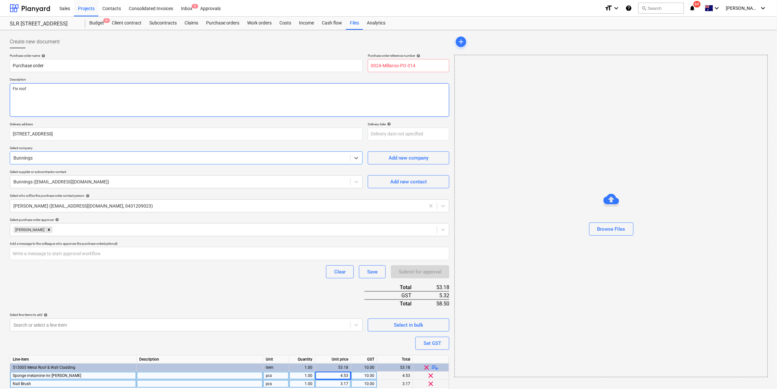
click at [111, 87] on textarea "Fix roof" at bounding box center [230, 100] width 440 height 34
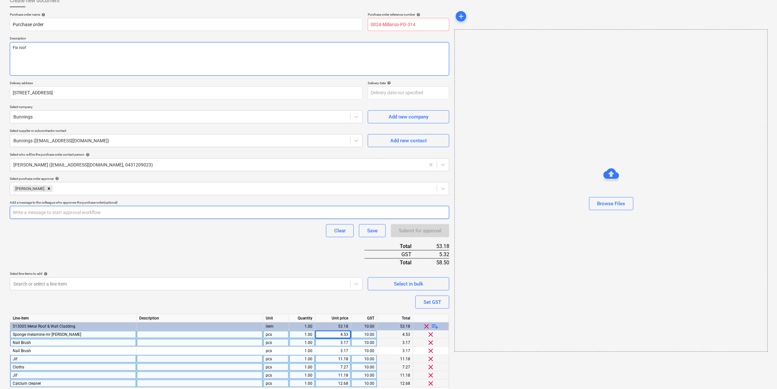
scroll to position [65, 0]
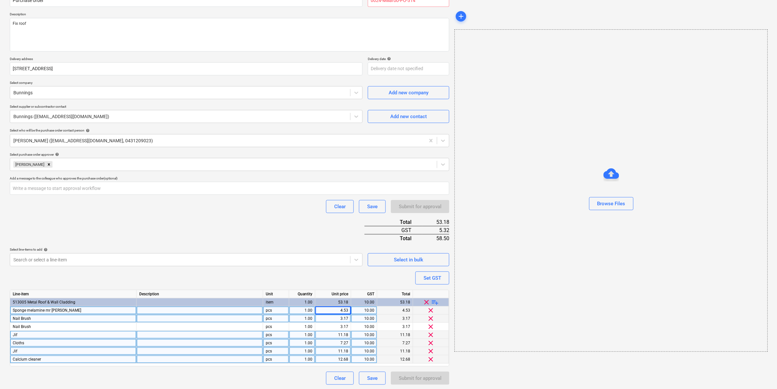
click at [395, 319] on div "3.17" at bounding box center [395, 318] width 36 height 8
click at [363, 335] on div "10.00" at bounding box center [364, 335] width 21 height 8
click at [415, 382] on div "Submit for approval" at bounding box center [420, 378] width 58 height 13
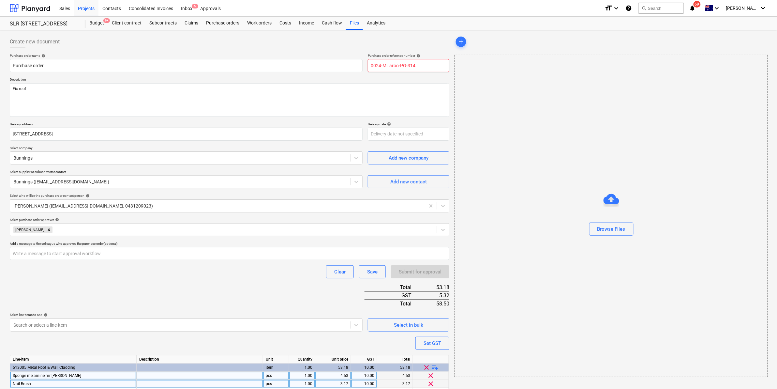
click at [423, 66] on input "0024-Millaroo-PO-314" at bounding box center [409, 65] width 82 height 13
type textarea "x"
type input "0024-Millaroo-PO-318"
type textarea "x"
type input "0024-Millaroo-PO-31"
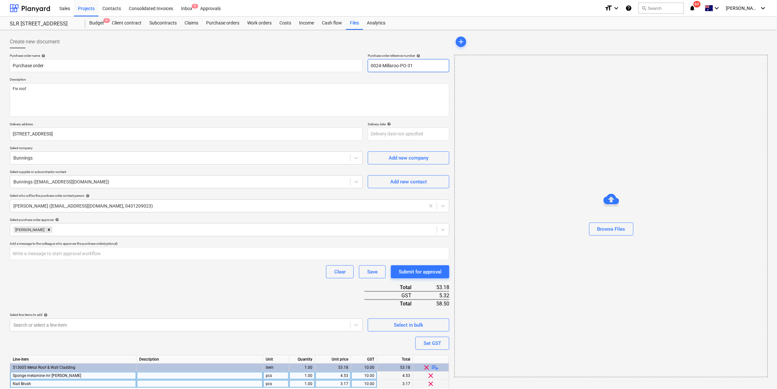
type textarea "x"
type input "0024-Millaroo-PO-315"
click at [353, 74] on div "Purchase order name help Purchase order Purchase order reference number help 00…" at bounding box center [230, 251] width 440 height 396
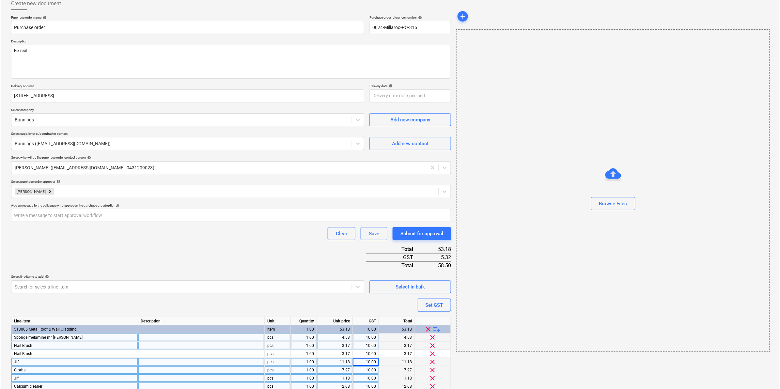
scroll to position [65, 0]
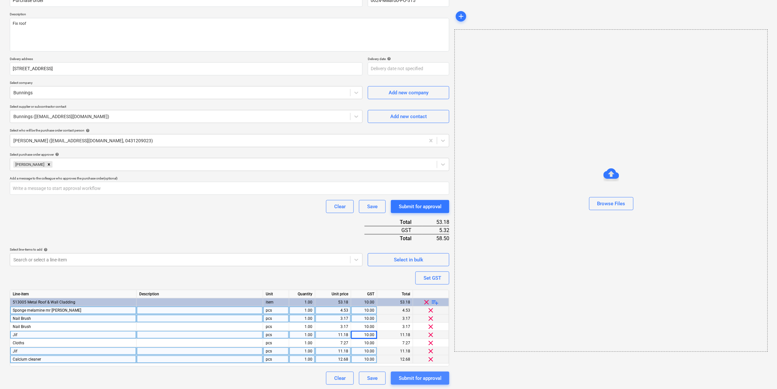
click at [422, 376] on div "Submit for approval" at bounding box center [420, 378] width 43 height 8
type textarea "x"
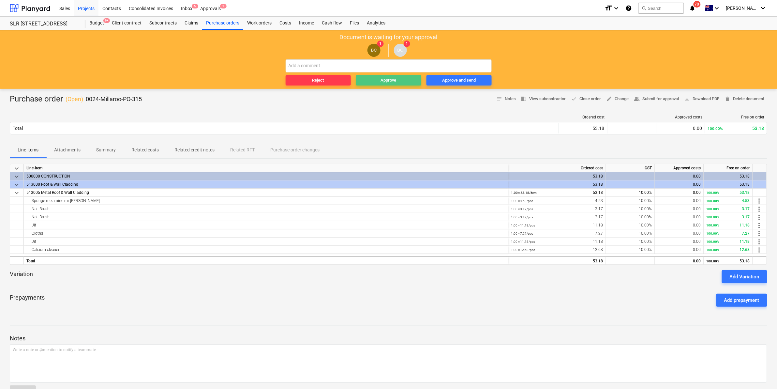
click at [395, 81] on div "Approve" at bounding box center [389, 81] width 16 height 8
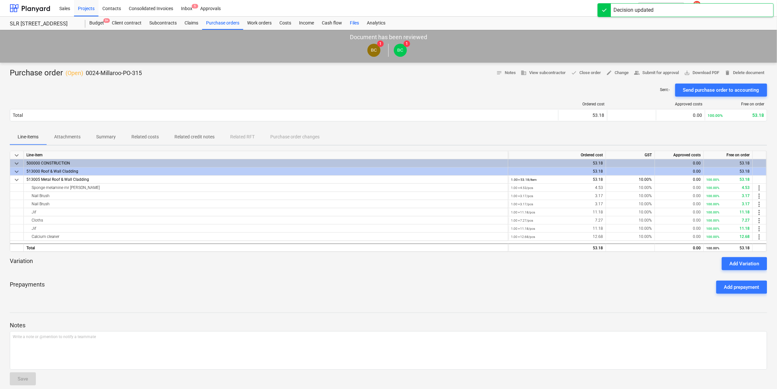
click at [348, 24] on div "Files" at bounding box center [354, 23] width 17 height 13
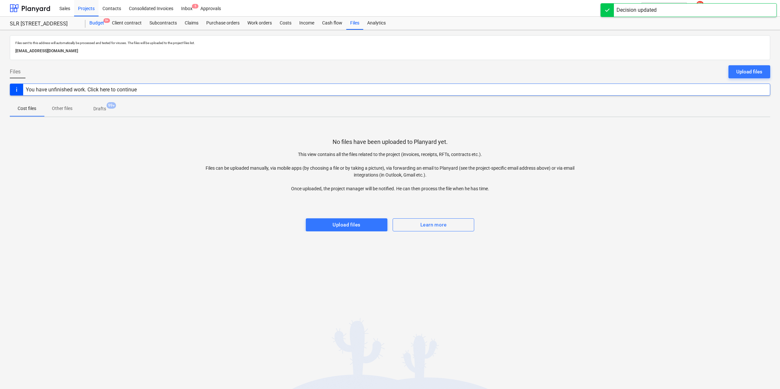
click at [99, 20] on div "Budget 9+" at bounding box center [96, 23] width 23 height 13
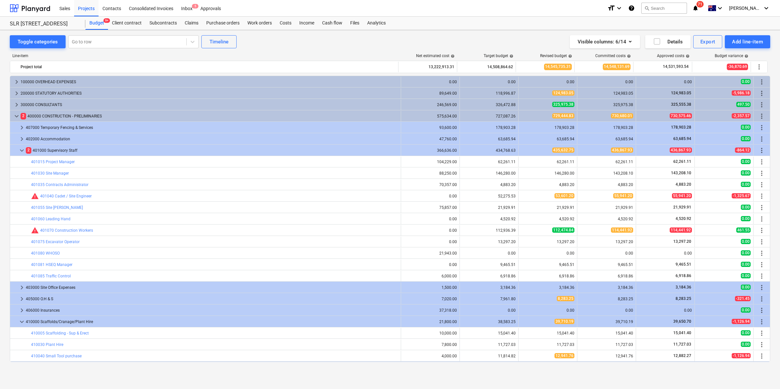
scroll to position [54, 0]
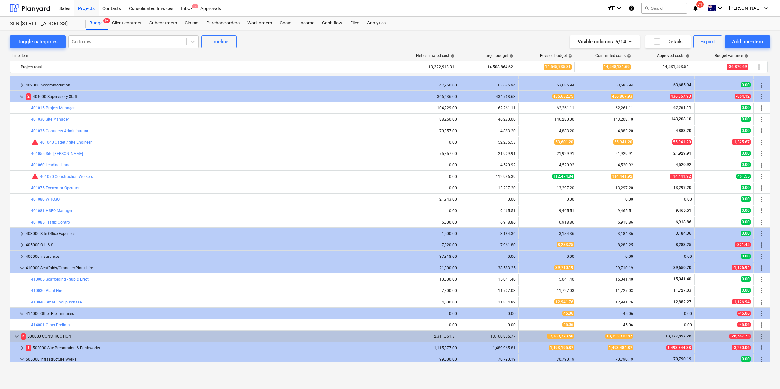
click at [698, 8] on icon "notifications" at bounding box center [695, 8] width 7 height 8
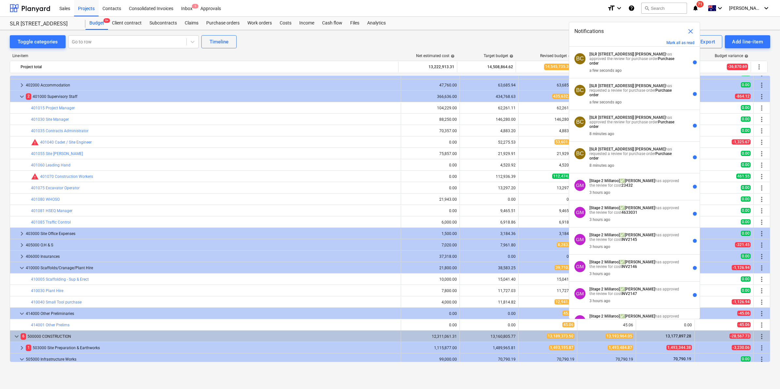
click at [543, 14] on div "Sales Projects Contacts Consolidated Invoices Inbox 5 Approvals" at bounding box center [328, 8] width 546 height 16
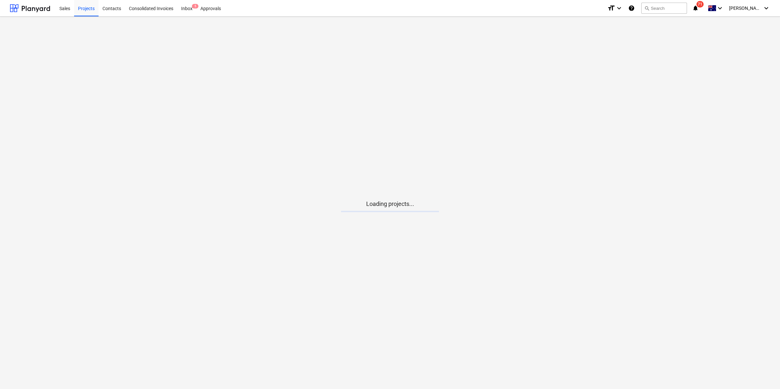
click at [698, 11] on icon "notifications" at bounding box center [695, 8] width 7 height 8
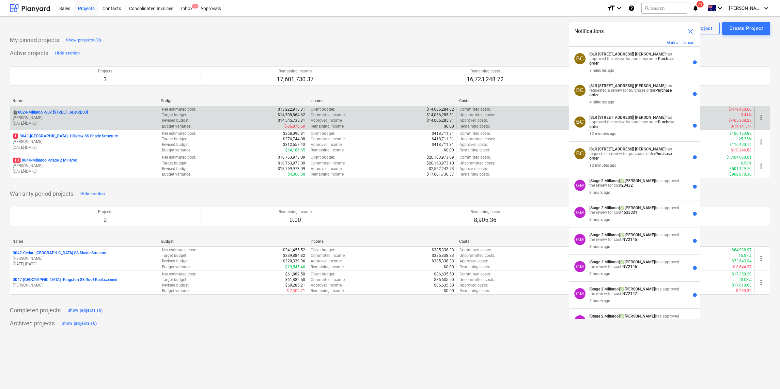
click at [55, 112] on p "0024-Millaroo - SLR [STREET_ADDRESS]" at bounding box center [53, 113] width 70 height 6
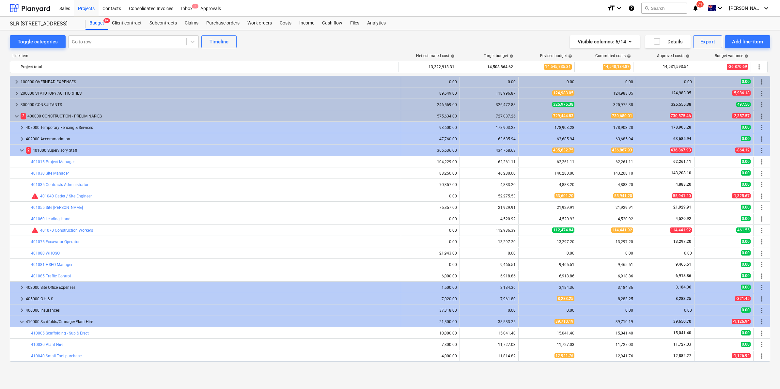
scroll to position [54, 0]
